Goal: Task Accomplishment & Management: Manage account settings

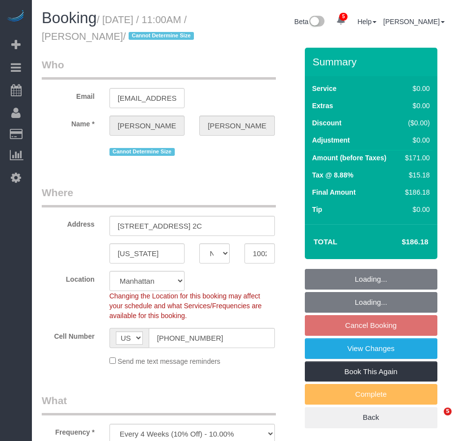
select select "NY"
select select "number:89"
select select "number:72"
select select "number:15"
select select "number:5"
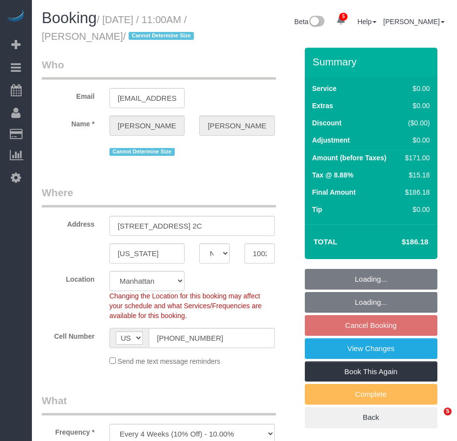
select select "object:1348"
select select "2"
select select "spot4"
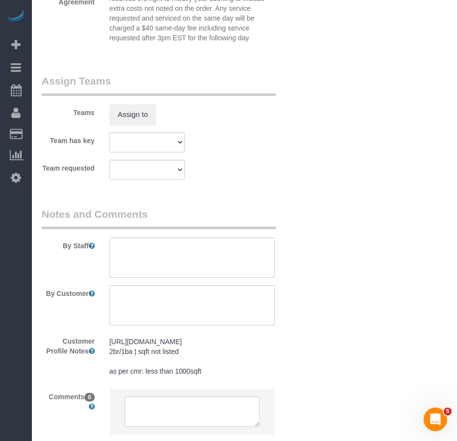
scroll to position [1440, 0]
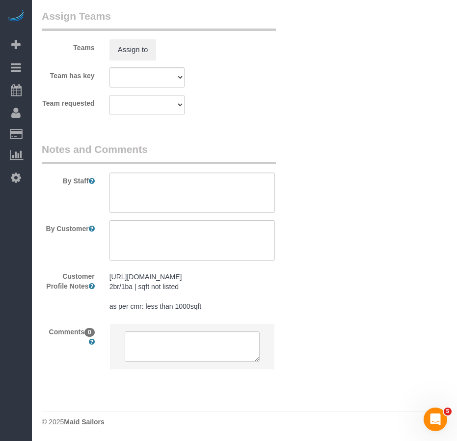
click at [245, 142] on legend "Notes and Comments" at bounding box center [159, 153] width 234 height 22
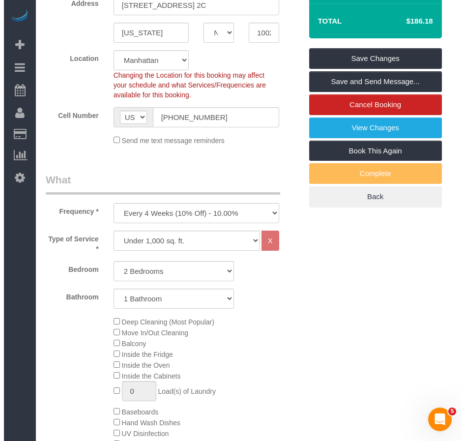
scroll to position [113, 0]
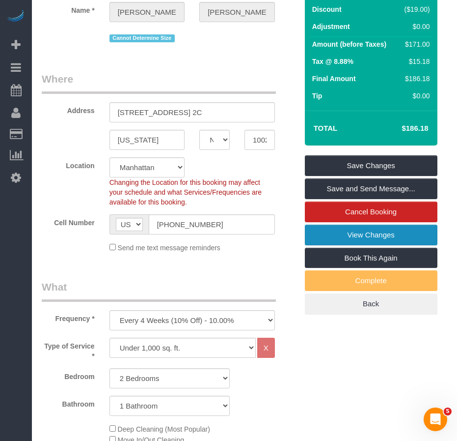
click at [353, 245] on link "View Changes" at bounding box center [371, 234] width 133 height 21
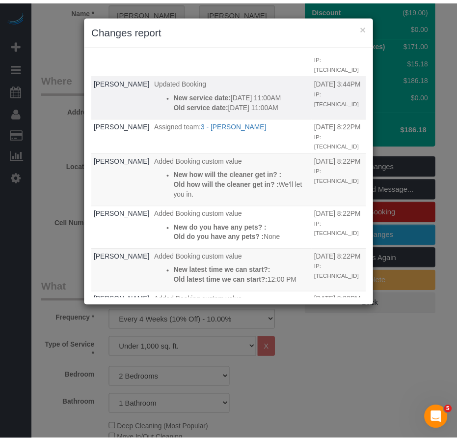
scroll to position [0, 0]
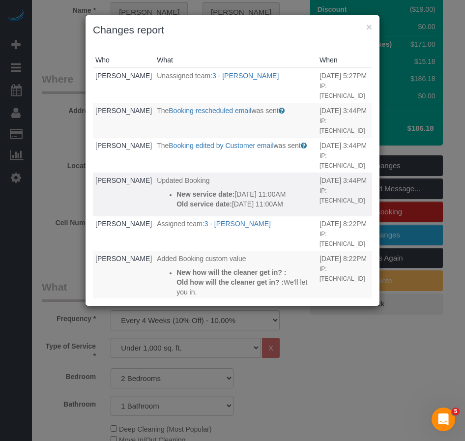
drag, startPoint x: 282, startPoint y: 209, endPoint x: 160, endPoint y: 193, distance: 123.9
click at [160, 193] on td "Updated Booking New service date: 08/30/2025 11:00AM Old service date: 09/07/20…" at bounding box center [235, 193] width 163 height 43
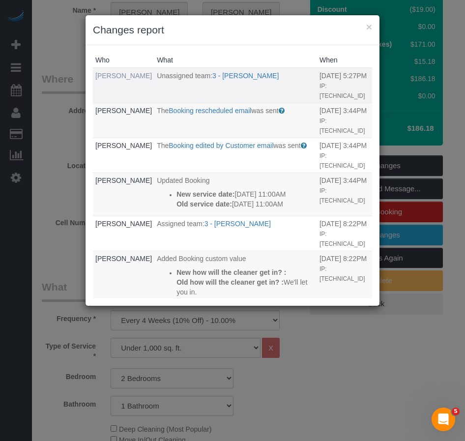
copy div "New service date: 08/30/2025 11:00AM Old service date: 09/07/2025 11:00AM"
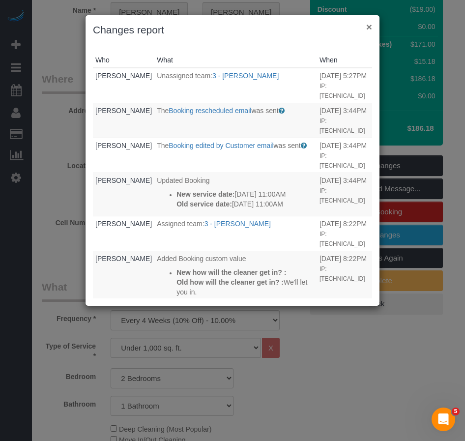
click at [368, 27] on button "×" at bounding box center [369, 27] width 6 height 10
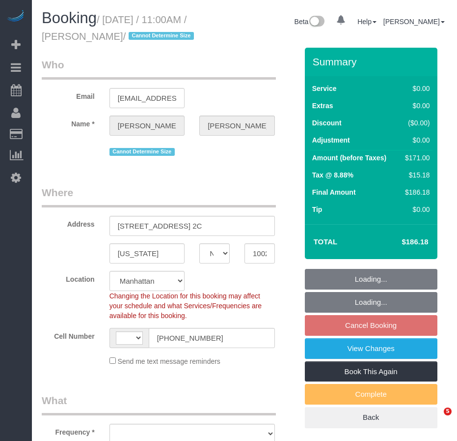
select select "NY"
select select "number:89"
select select "number:72"
select select "number:15"
select select "number:5"
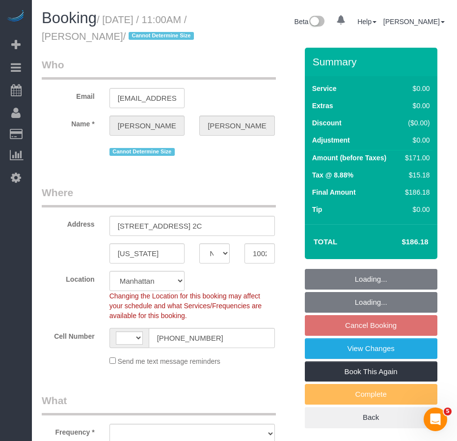
select select "string:[GEOGRAPHIC_DATA]"
select select "string:stripe-pm_1Qukw84VGloSiKo7OXM7rOig"
select select "object:909"
select select "spot4"
select select "2"
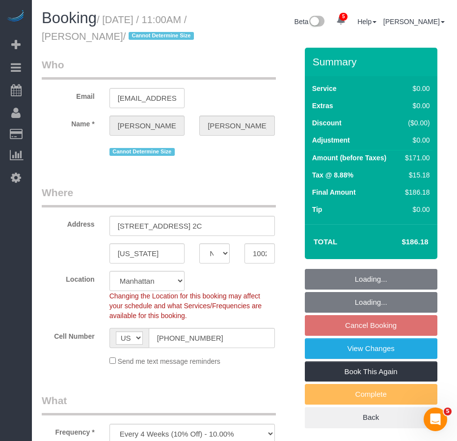
select select "object:1348"
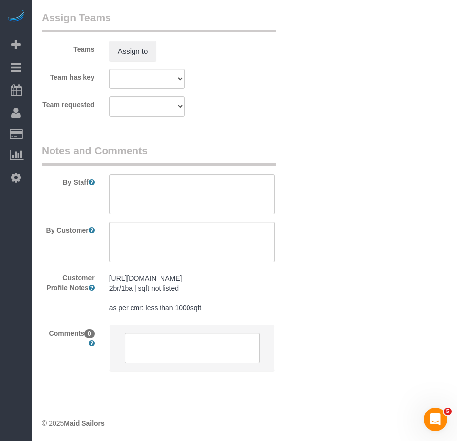
scroll to position [1440, 0]
